Goal: Obtain resource: Obtain resource

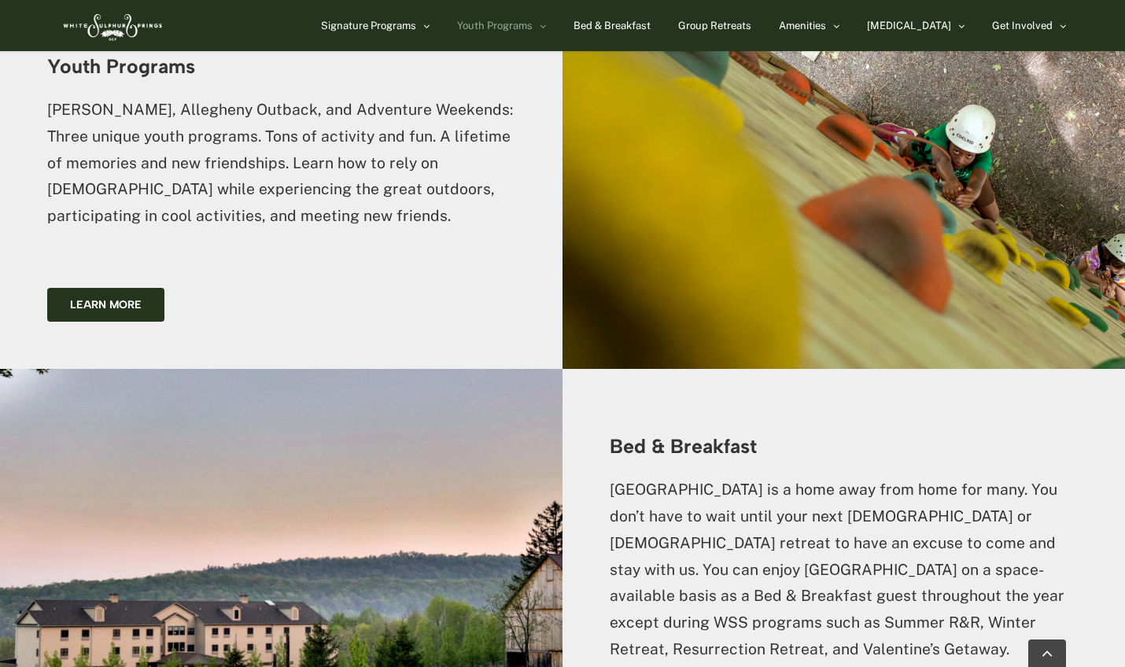
scroll to position [2361, 0]
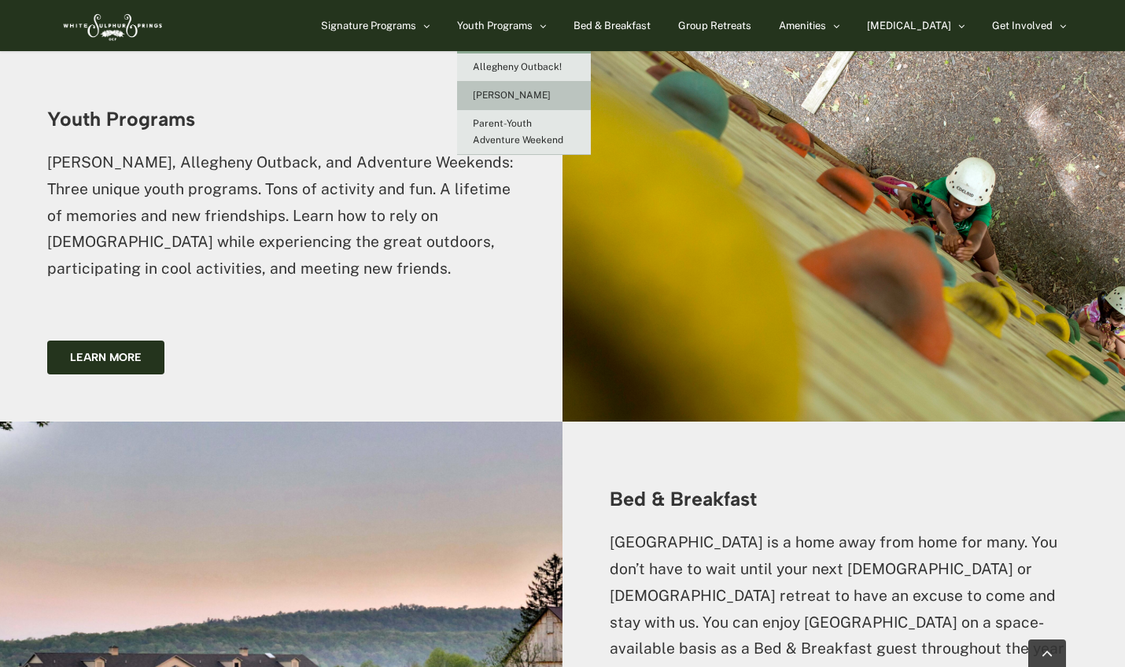
click at [550, 98] on span "[PERSON_NAME]" at bounding box center [512, 95] width 78 height 11
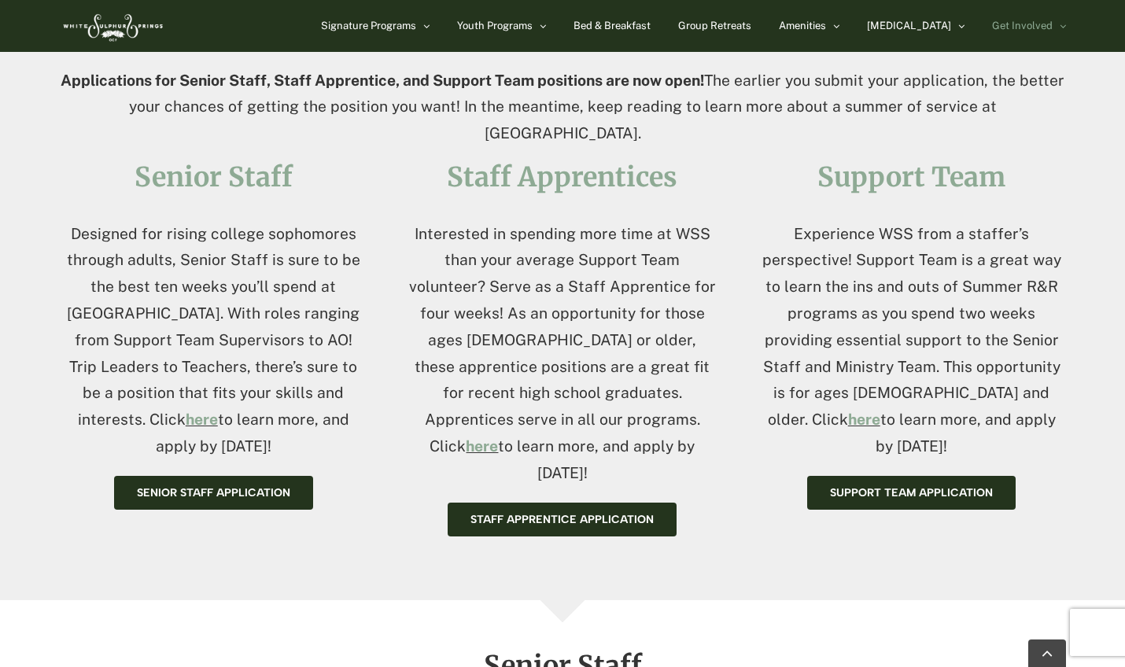
scroll to position [636, 0]
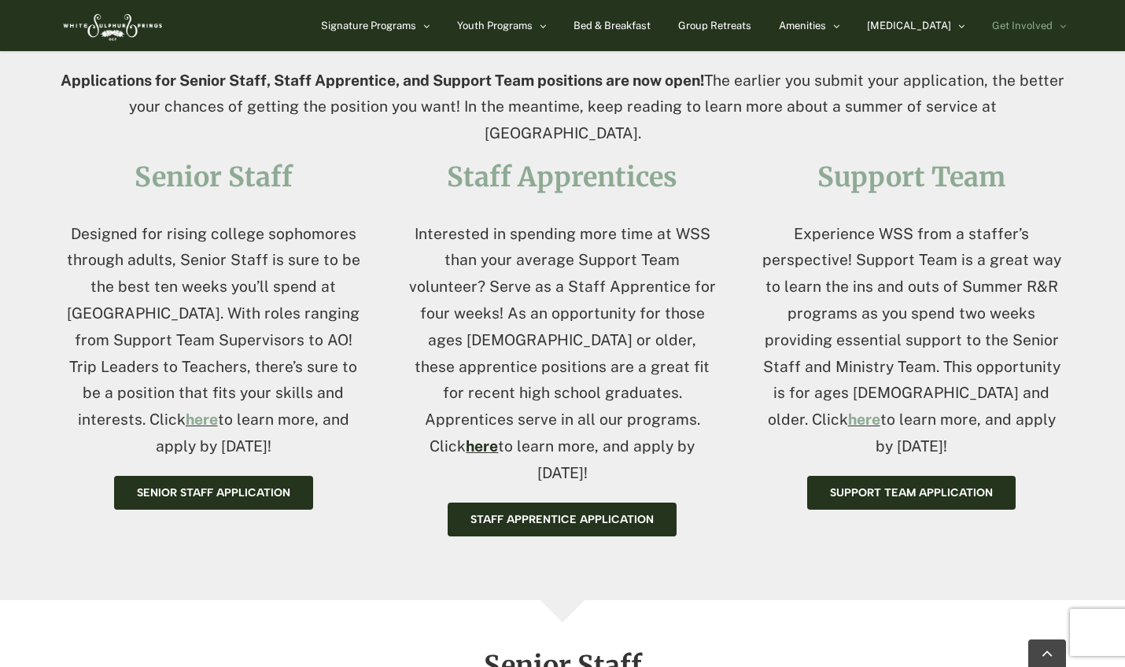
click at [466, 437] on link "here" at bounding box center [482, 445] width 32 height 17
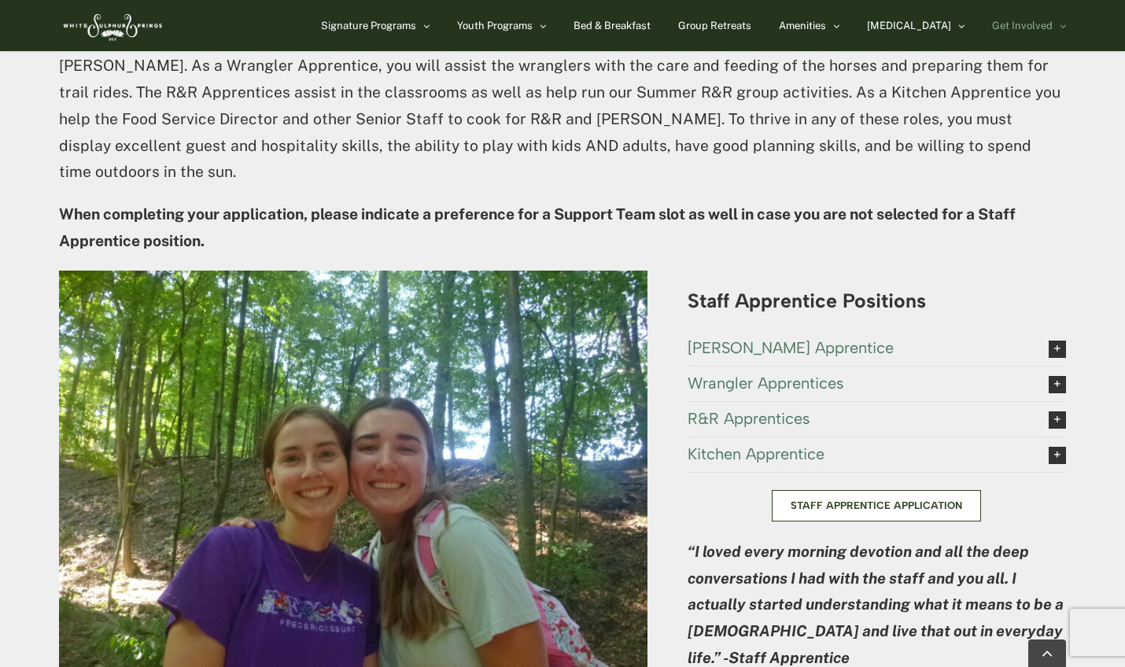
scroll to position [2815, 0]
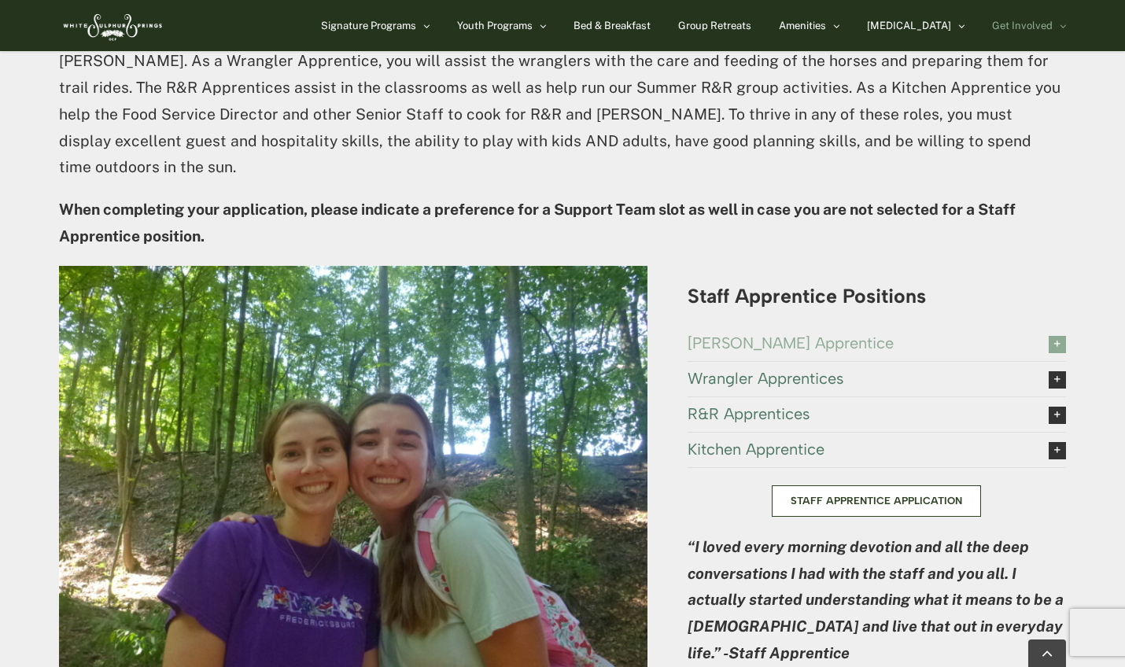
click at [745, 334] on span "Camp Caleb Apprentice" at bounding box center [855, 342] width 337 height 17
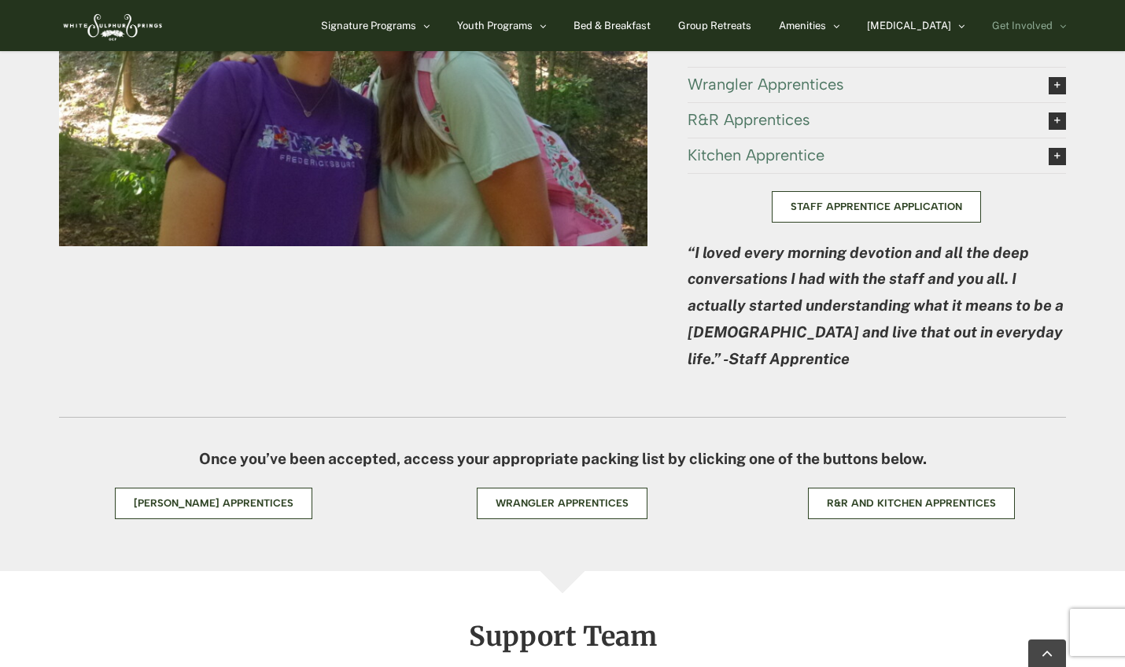
scroll to position [3274, 0]
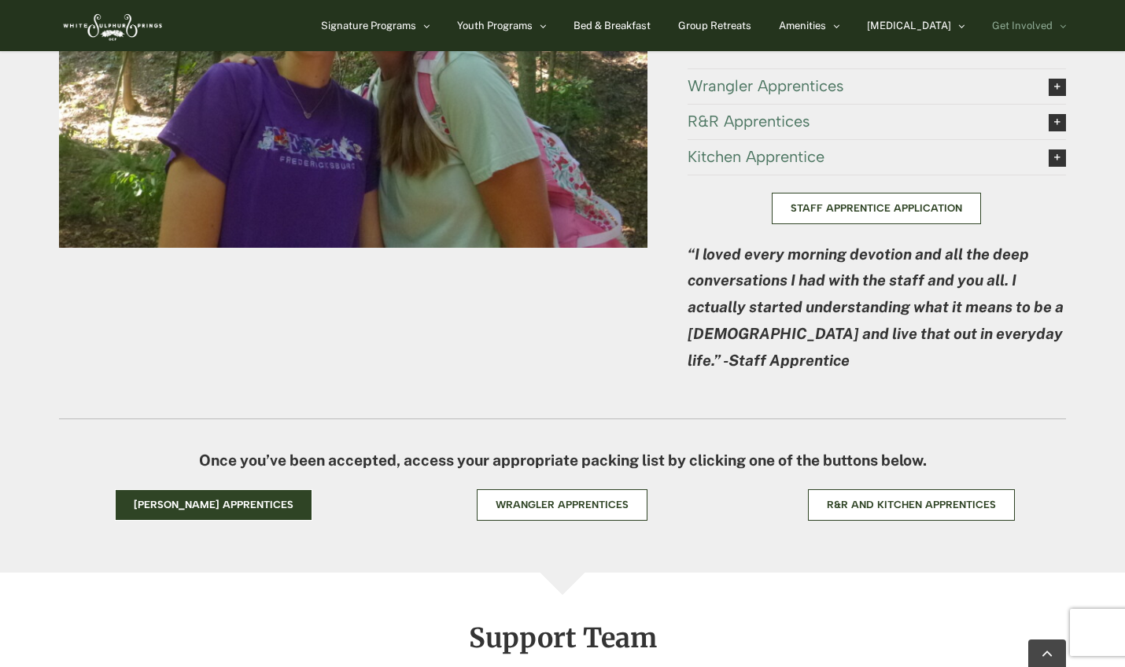
click at [269, 499] on span "Camp Caleb Apprentices" at bounding box center [214, 505] width 160 height 13
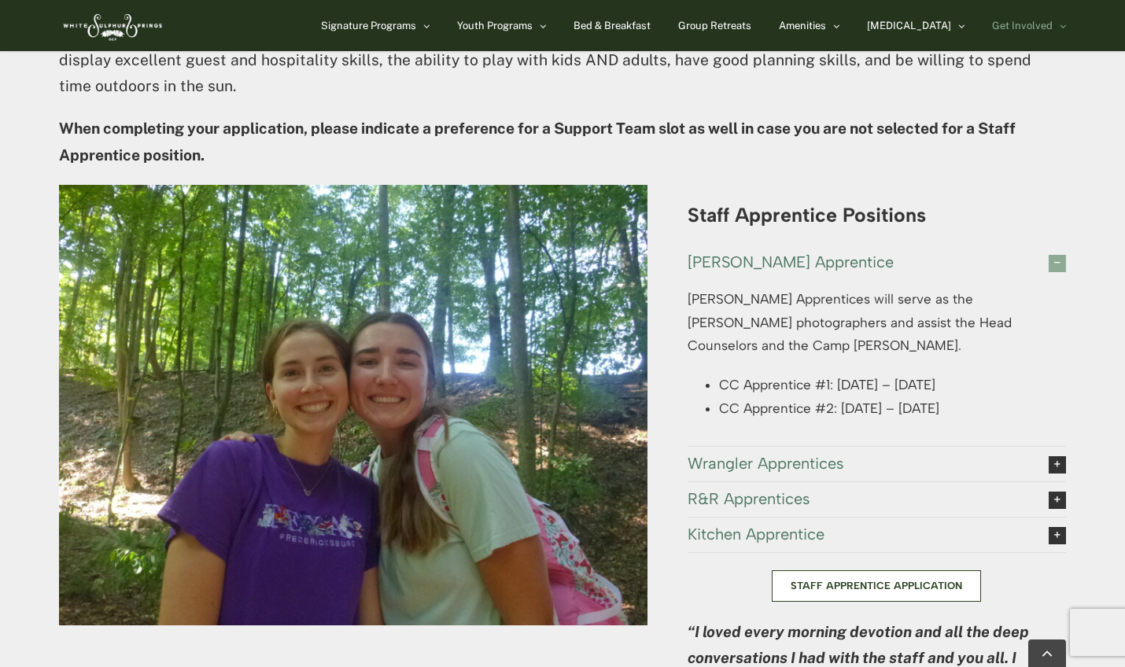
scroll to position [2888, 0]
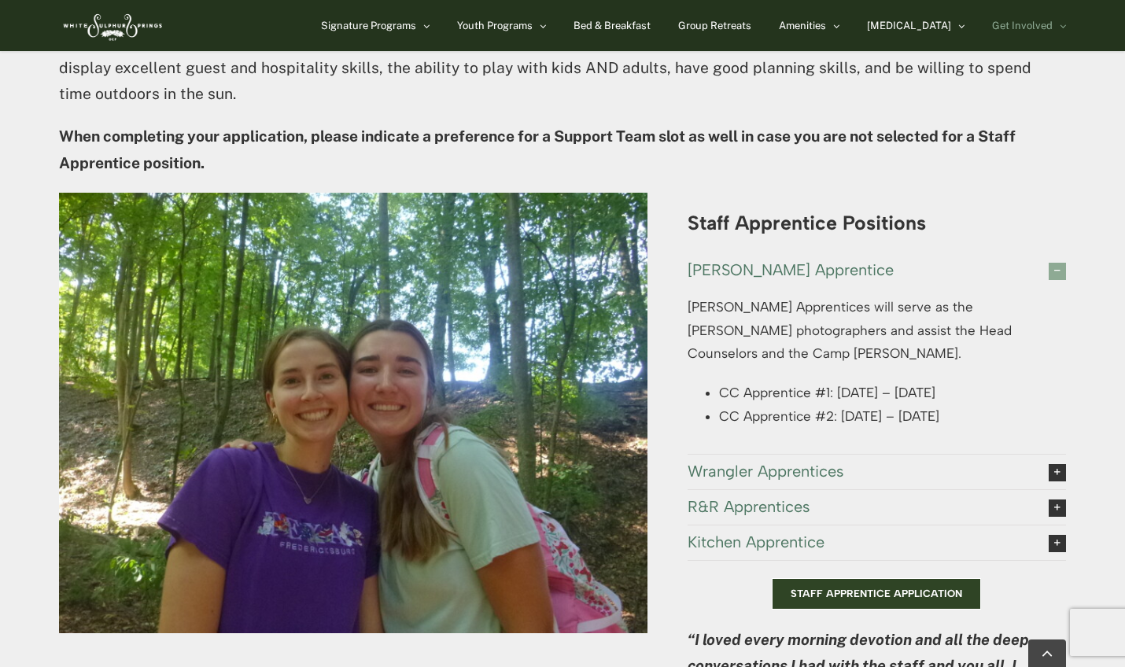
click at [892, 587] on span "Staff Apprentice Application" at bounding box center [875, 593] width 171 height 13
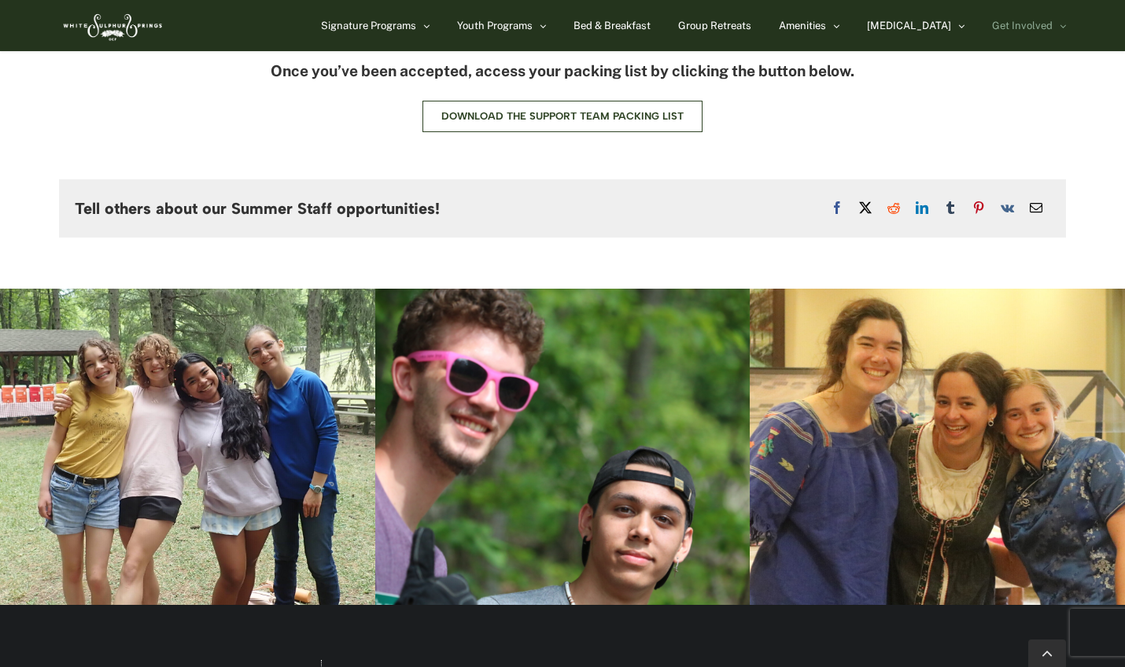
scroll to position [4540, 0]
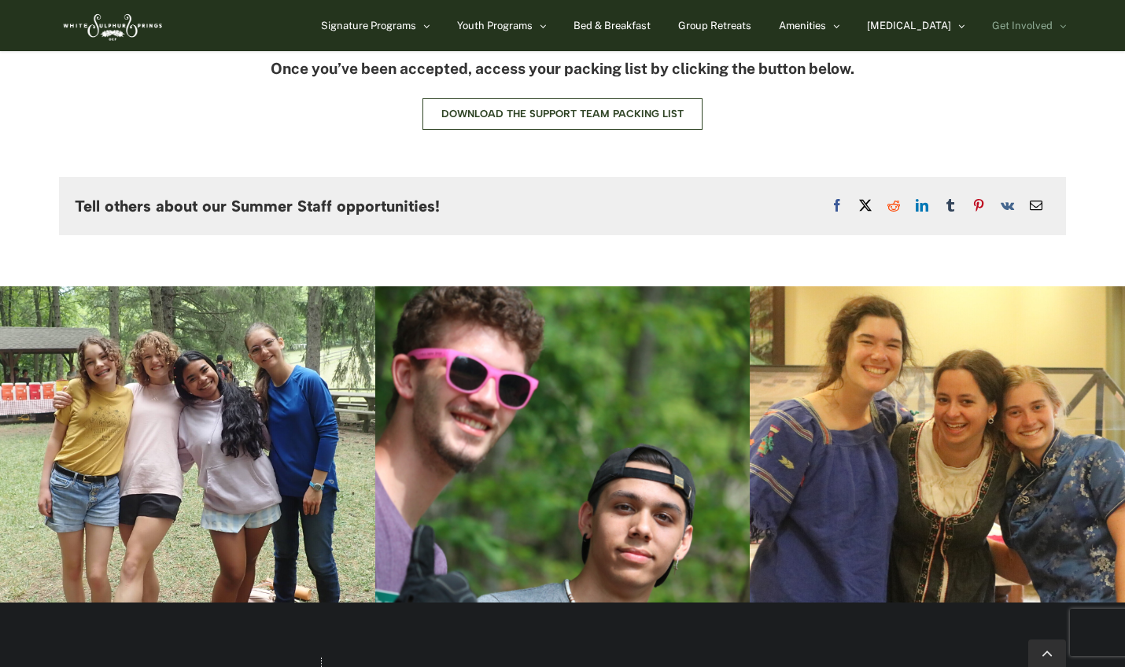
click at [812, 286] on div at bounding box center [936, 444] width 375 height 316
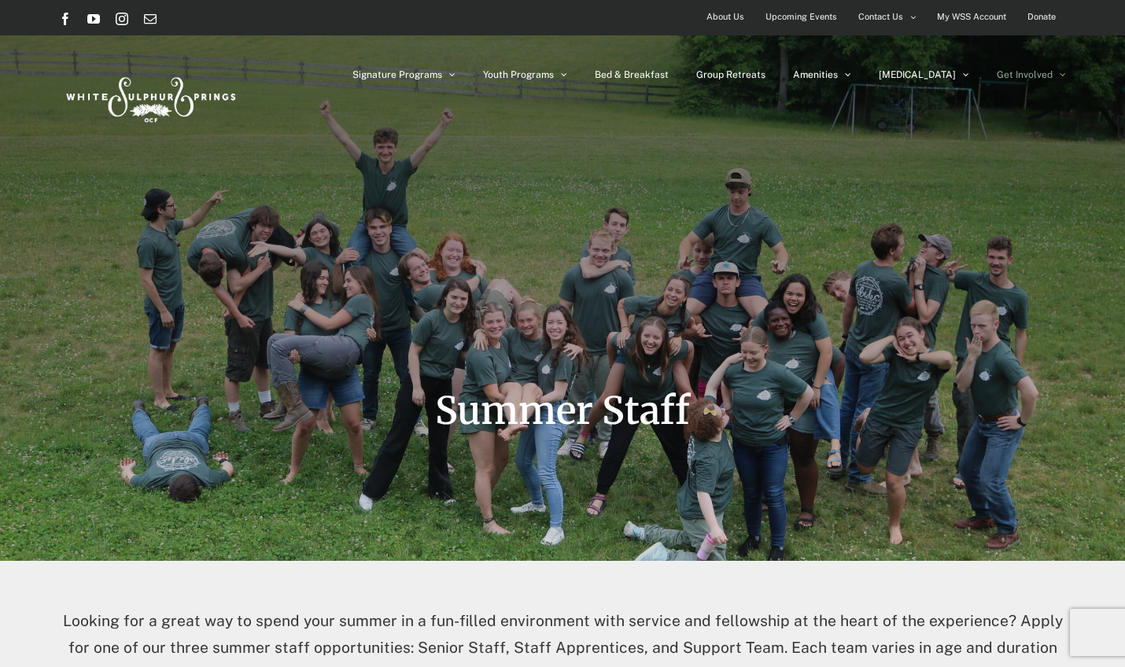
scroll to position [0, 0]
